Goal: Complete application form

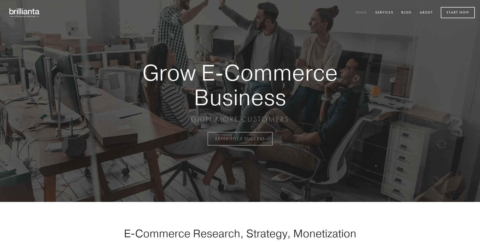
scroll to position [1361, 0]
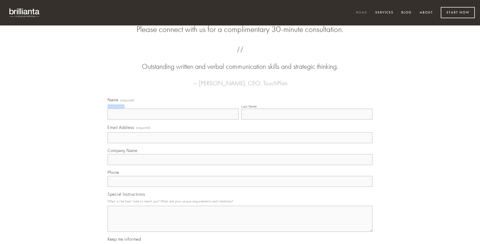
type input "[PERSON_NAME]"
click at [307, 119] on input "Last Name" at bounding box center [306, 113] width 131 height 11
type input "[PERSON_NAME]"
click at [240, 143] on input "Email Address (required)" at bounding box center [239, 137] width 265 height 11
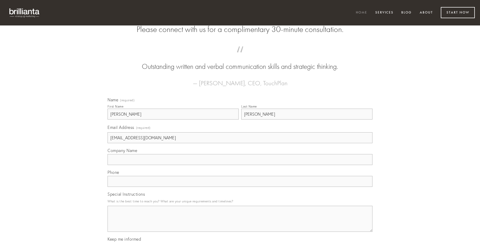
type input "[EMAIL_ADDRESS][DOMAIN_NAME]"
click at [240, 165] on input "Company Name" at bounding box center [239, 159] width 265 height 11
type input "considero"
click at [240, 187] on input "text" at bounding box center [239, 181] width 265 height 11
click at [240, 223] on textarea "Special Instructions" at bounding box center [239, 219] width 265 height 26
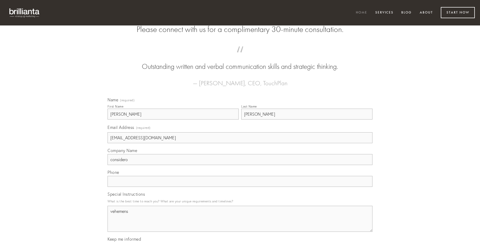
type textarea "vehemens"
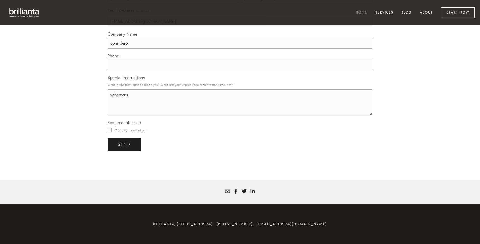
click at [125, 144] on span "send" at bounding box center [124, 144] width 13 height 5
